Goal: Task Accomplishment & Management: Use online tool/utility

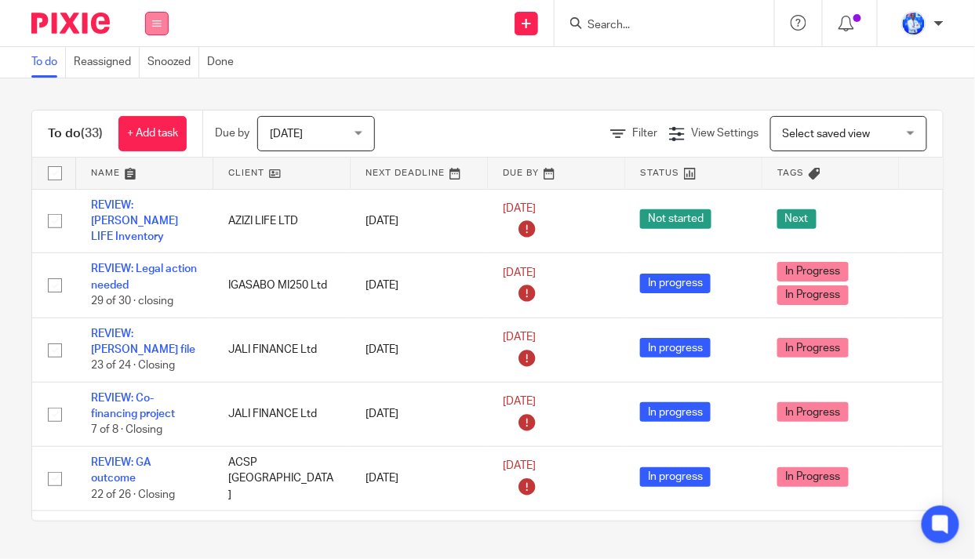
click at [161, 20] on icon at bounding box center [156, 23] width 9 height 9
click at [148, 94] on link "Email" at bounding box center [149, 95] width 26 height 11
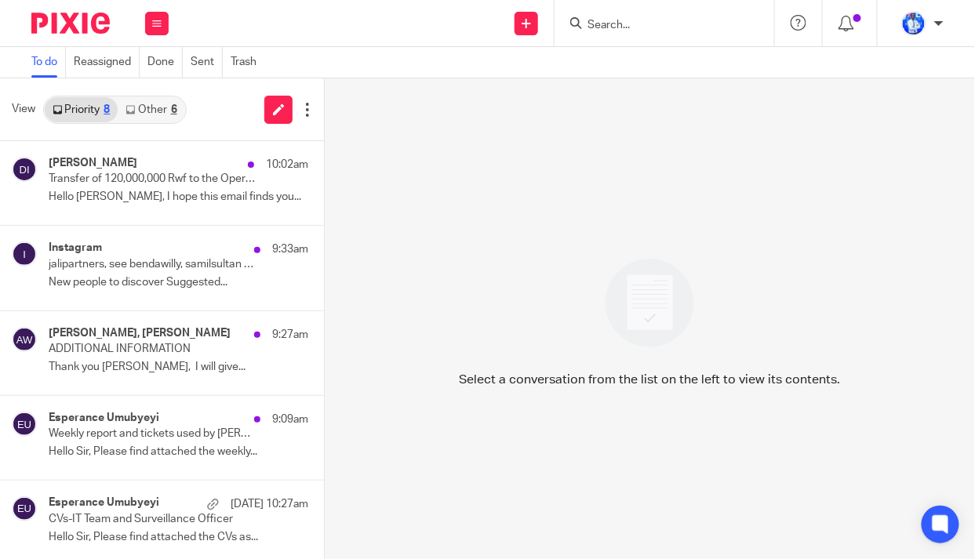
click at [161, 107] on link "Other 6" at bounding box center [151, 109] width 67 height 25
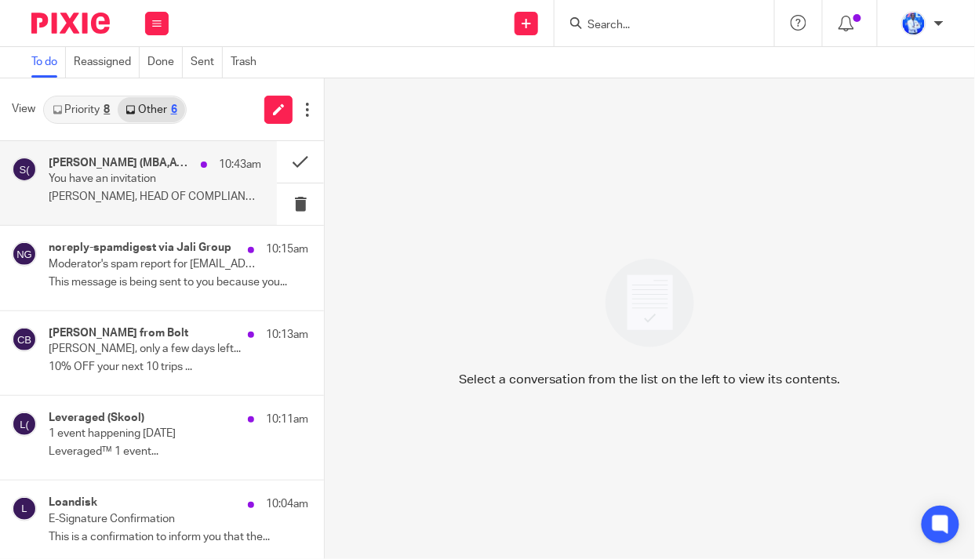
click at [169, 191] on p "Steven, HEAD OF COMPLIANCE from BPR BANK RWANDA..." at bounding box center [155, 197] width 213 height 13
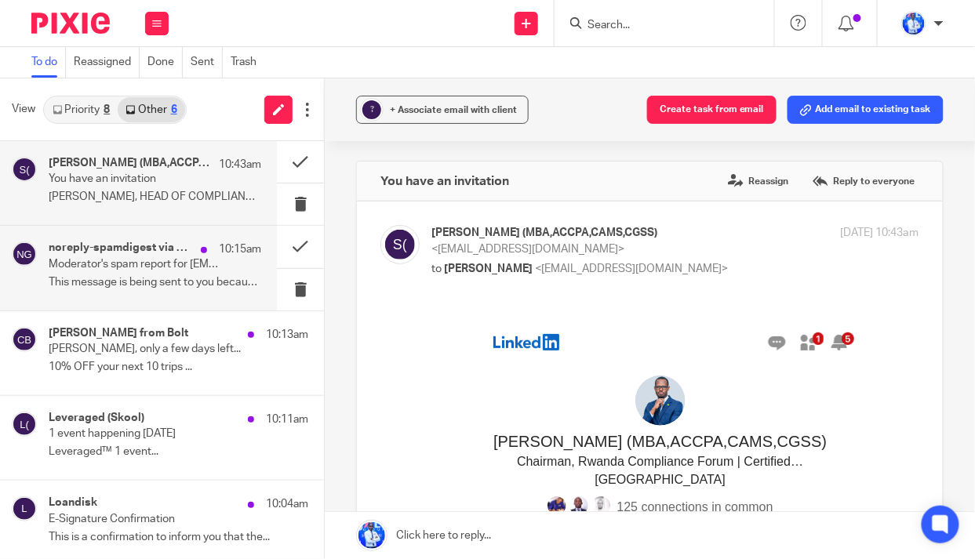
click at [151, 260] on p "Moderator's spam report for info@jaligroup.rw" at bounding box center [134, 264] width 170 height 13
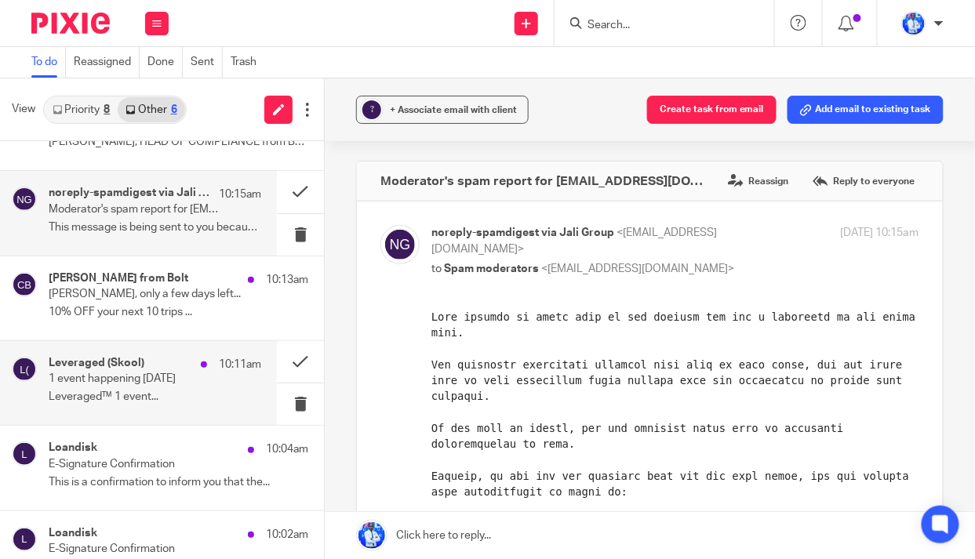
scroll to position [90, 0]
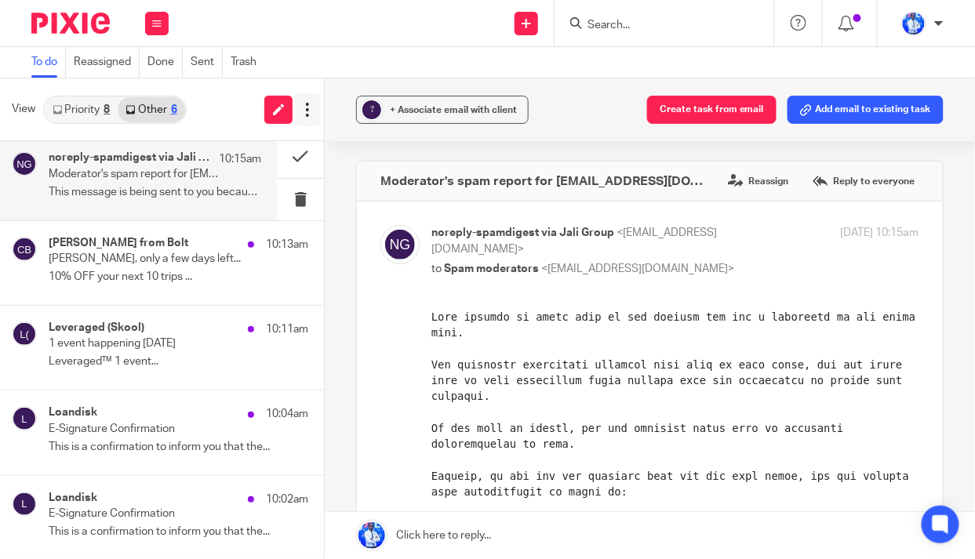
click at [304, 110] on icon at bounding box center [308, 110] width 16 height 16
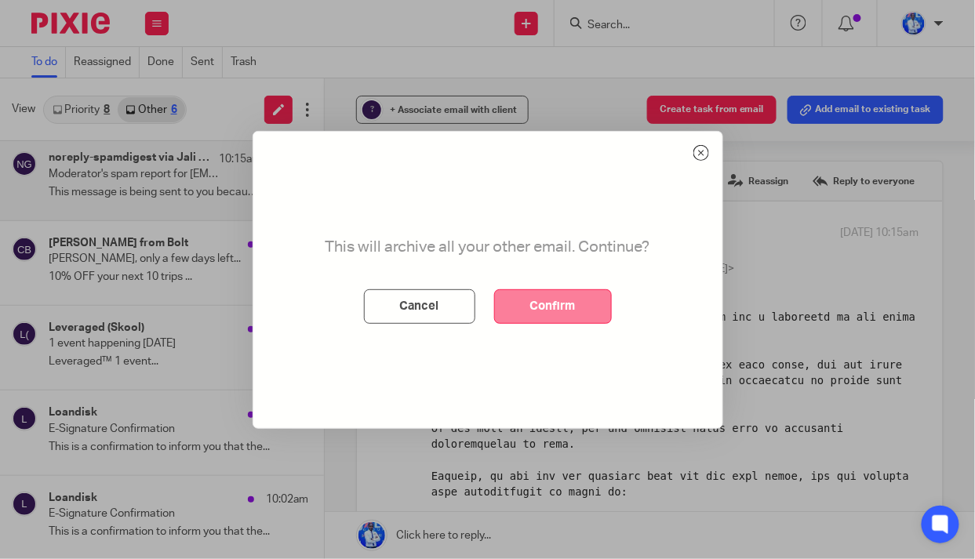
click at [550, 301] on button "Confirm" at bounding box center [553, 306] width 118 height 35
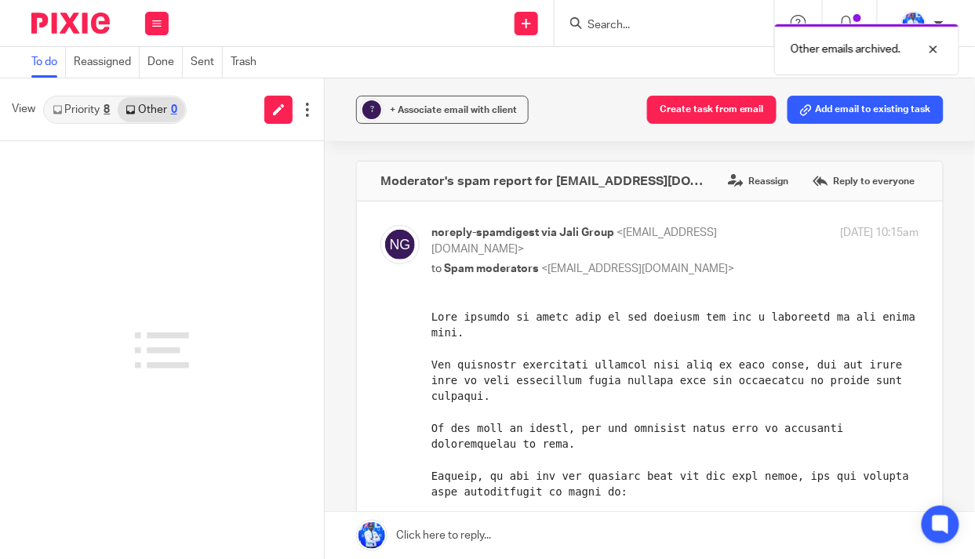
scroll to position [0, 0]
click at [75, 109] on link "Priority 8" at bounding box center [81, 109] width 73 height 25
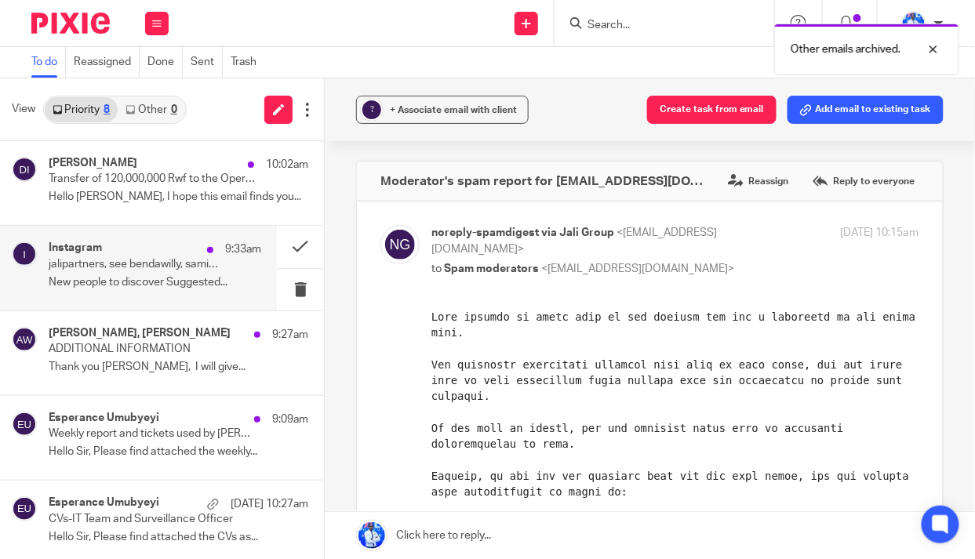
click at [159, 261] on p "jalipartners, see bendawilly, samilsultan and more in your feed" at bounding box center [134, 264] width 170 height 13
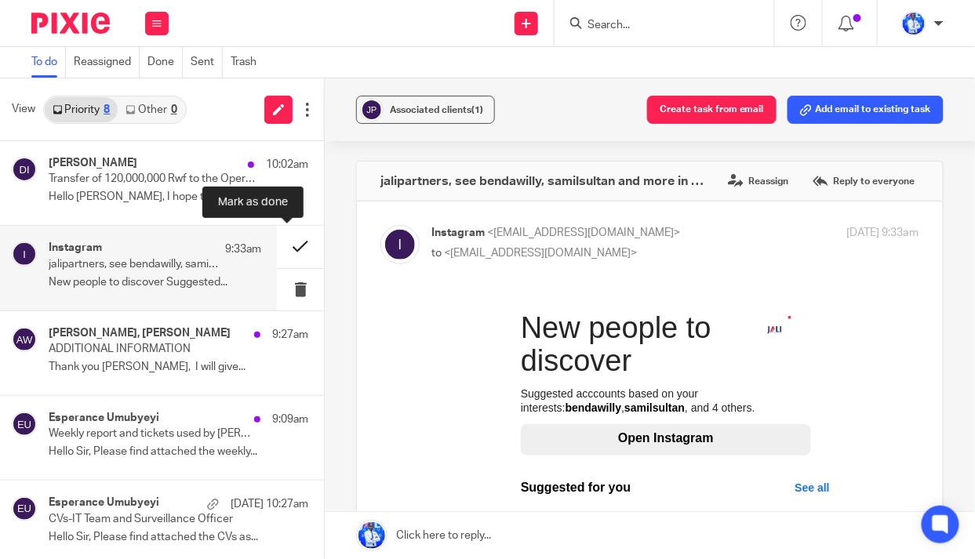
click at [285, 246] on button at bounding box center [300, 247] width 47 height 42
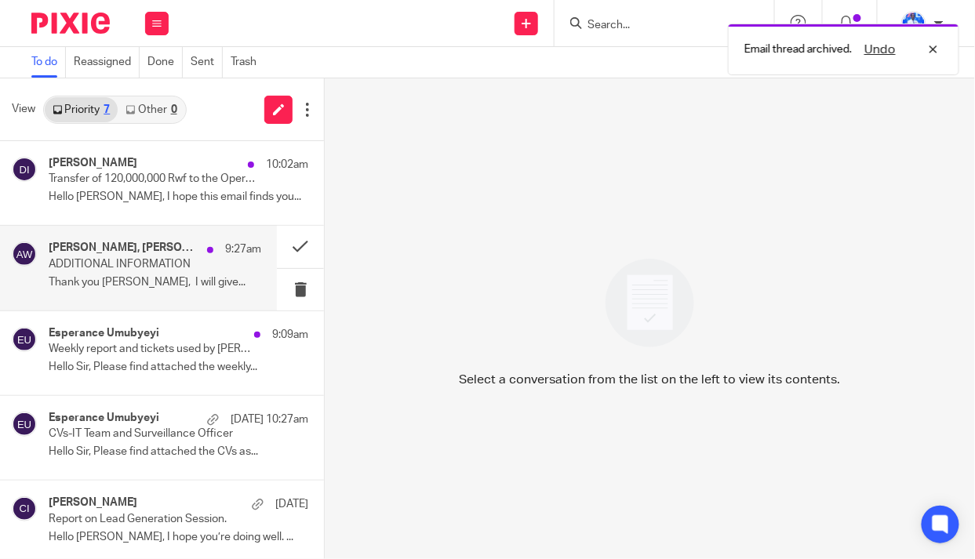
click at [121, 264] on p "ADDITIONAL INFORMATION" at bounding box center [134, 264] width 170 height 13
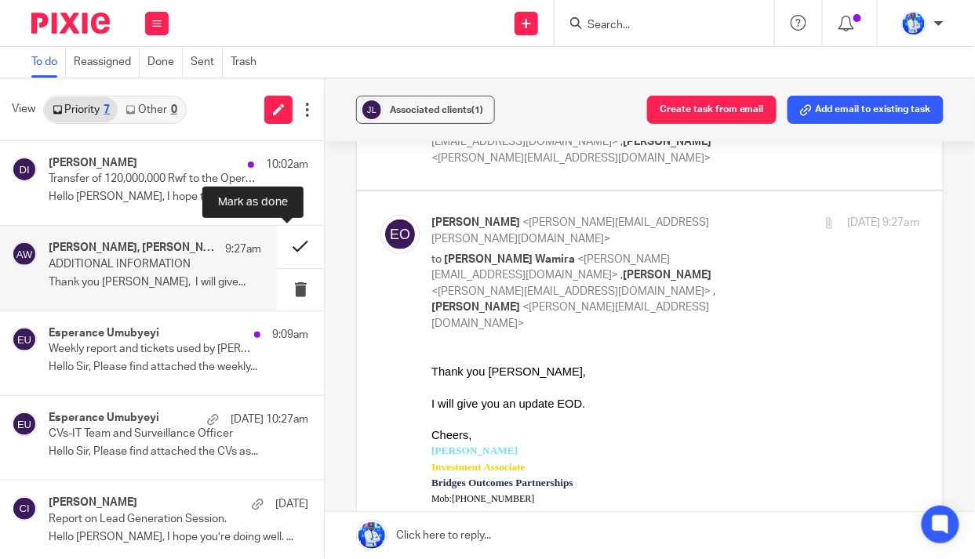
click at [290, 244] on button at bounding box center [300, 247] width 47 height 42
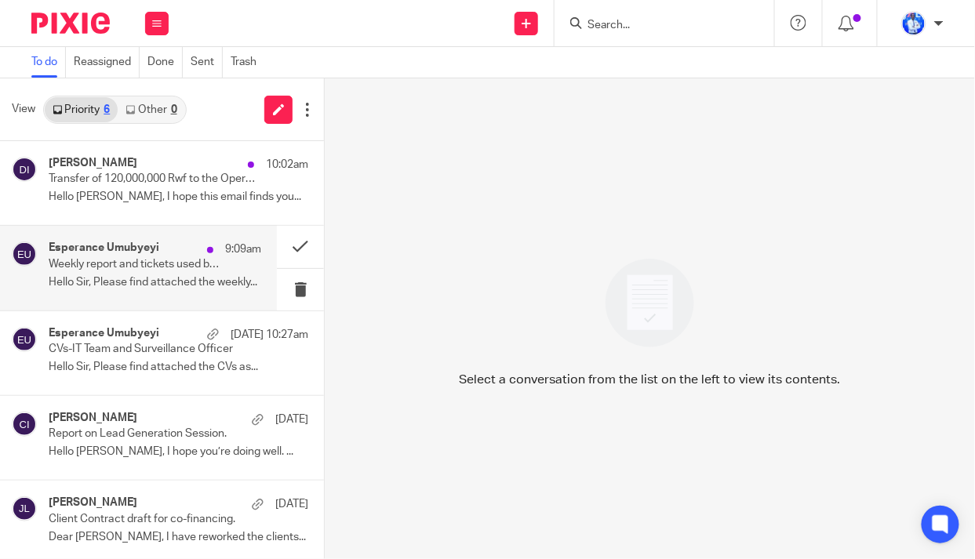
click at [178, 263] on p "Weekly report and tickets used by [PERSON_NAME]." at bounding box center [134, 264] width 170 height 13
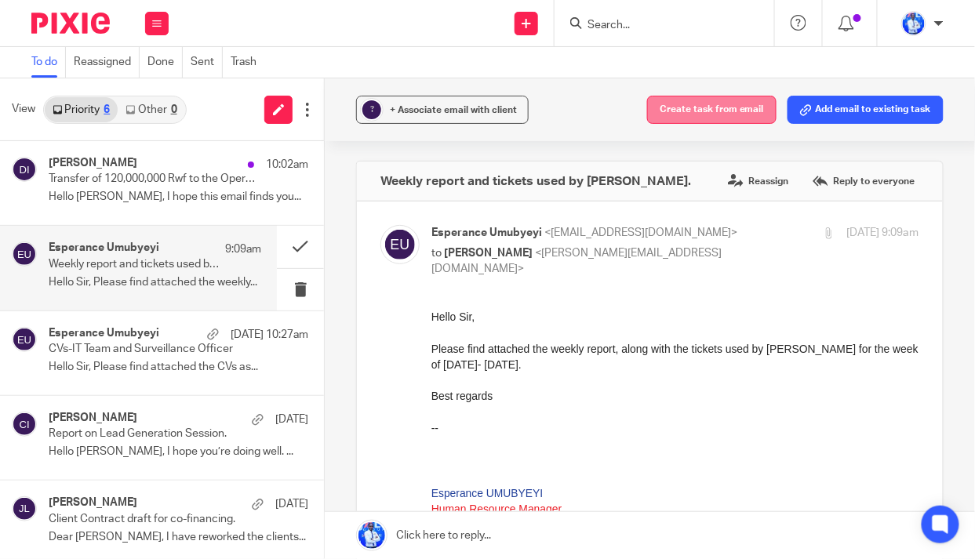
click at [712, 109] on button "Create task from email" at bounding box center [711, 110] width 129 height 28
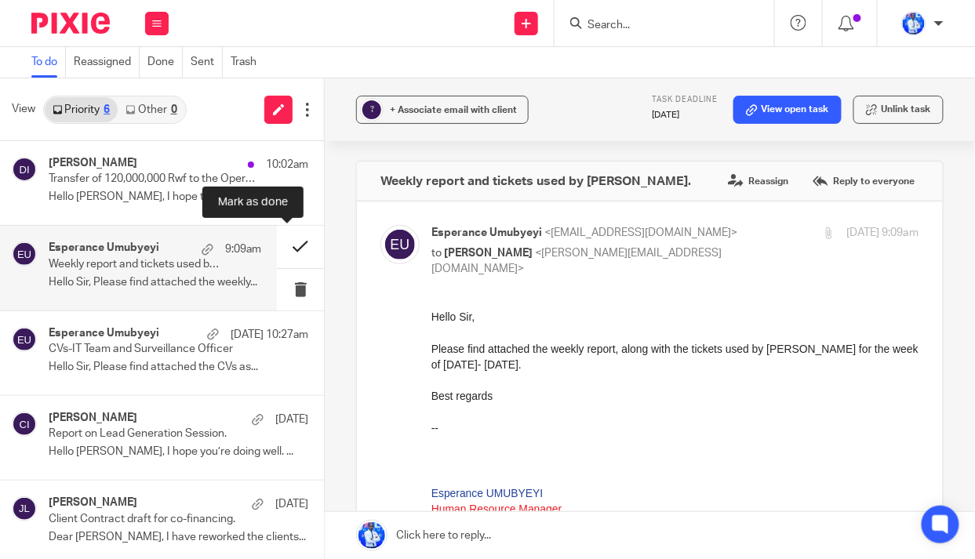
click at [284, 244] on button at bounding box center [300, 247] width 47 height 42
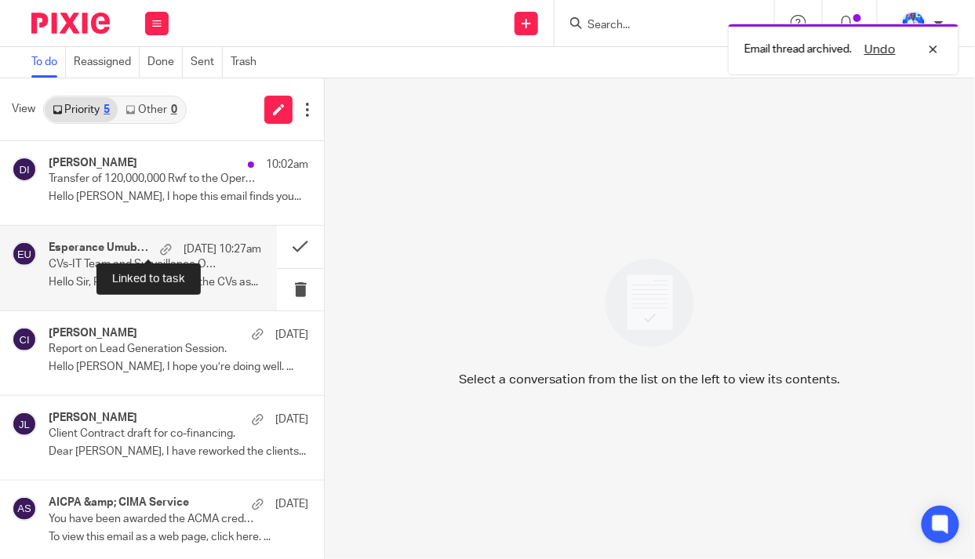
click at [160, 251] on div at bounding box center [166, 250] width 12 height 12
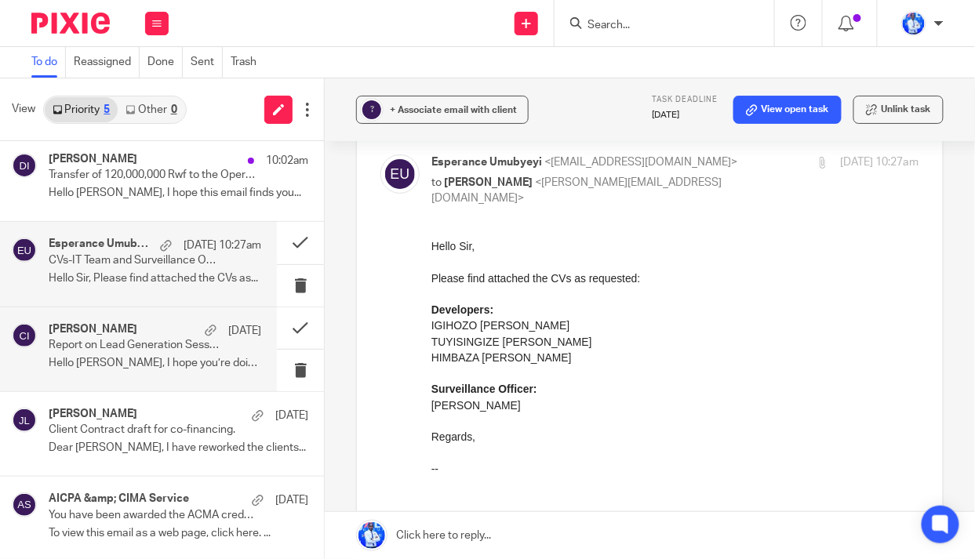
scroll to position [5, 0]
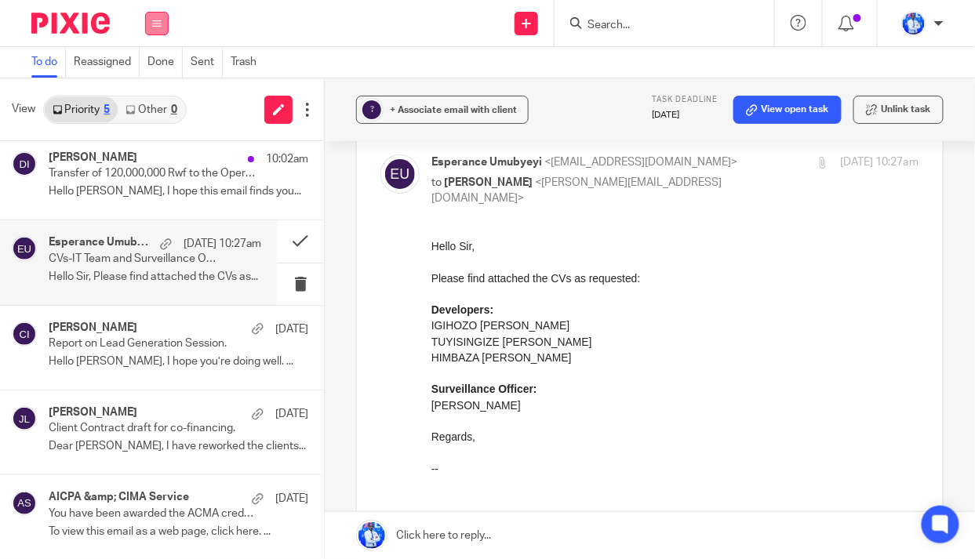
click at [152, 25] on icon at bounding box center [156, 23] width 9 height 9
click at [155, 67] on li "Work" at bounding box center [157, 73] width 42 height 23
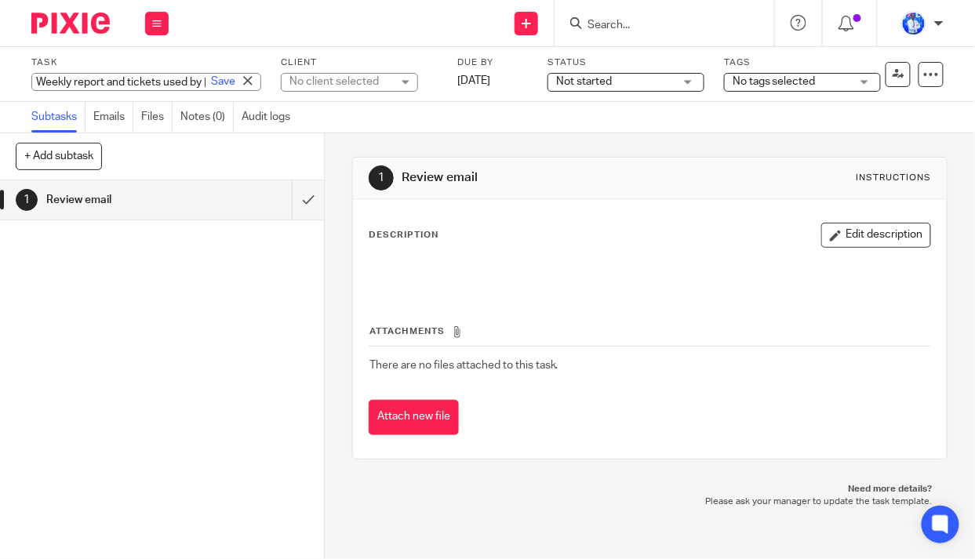
click at [75, 82] on div "Weekly report and tickets used by [PERSON_NAME]. Save Weekly report and tickets…" at bounding box center [146, 82] width 230 height 18
click at [36, 82] on input "Weekly report and tickets used by [PERSON_NAME]." at bounding box center [146, 82] width 230 height 18
click at [152, 81] on input "REVIEW: Weekly report and tickets used by [PERSON_NAME]." at bounding box center [146, 82] width 230 height 18
type input "REVIEW: Weekly report [PERSON_NAME]"
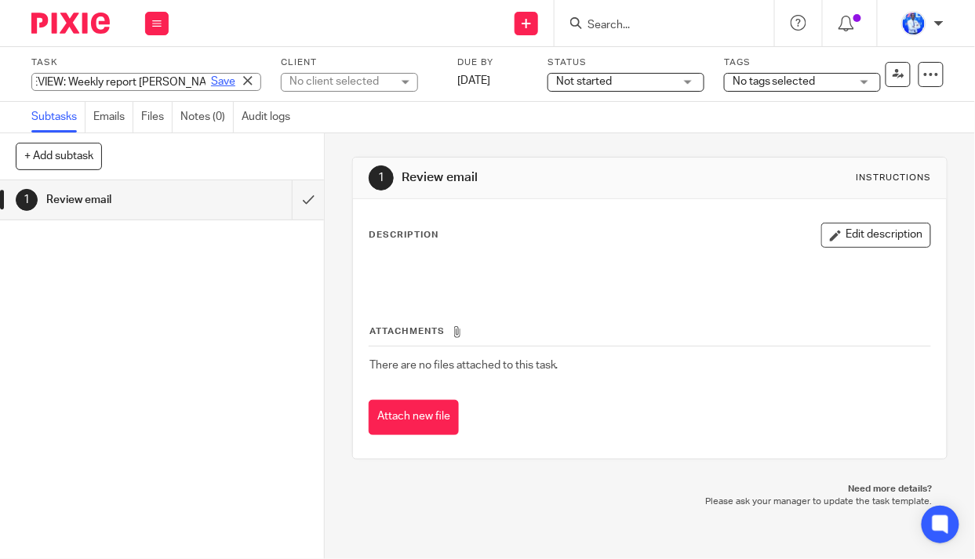
click at [211, 80] on link "Save" at bounding box center [223, 82] width 24 height 16
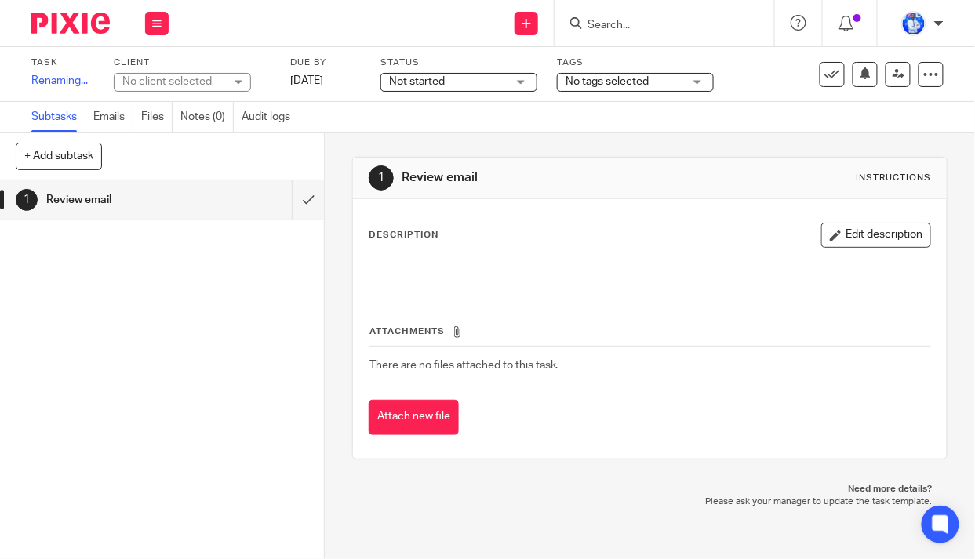
click at [205, 76] on div "No client selected" at bounding box center [173, 82] width 102 height 16
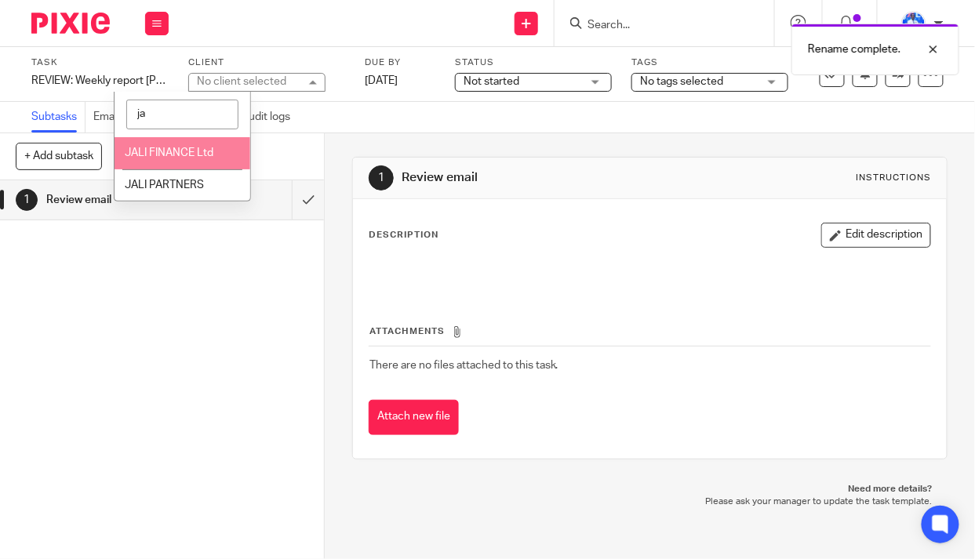
type input "ja"
click at [190, 151] on span "JALI FINANCE Ltd" at bounding box center [169, 152] width 89 height 11
